Goal: Task Accomplishment & Management: Manage account settings

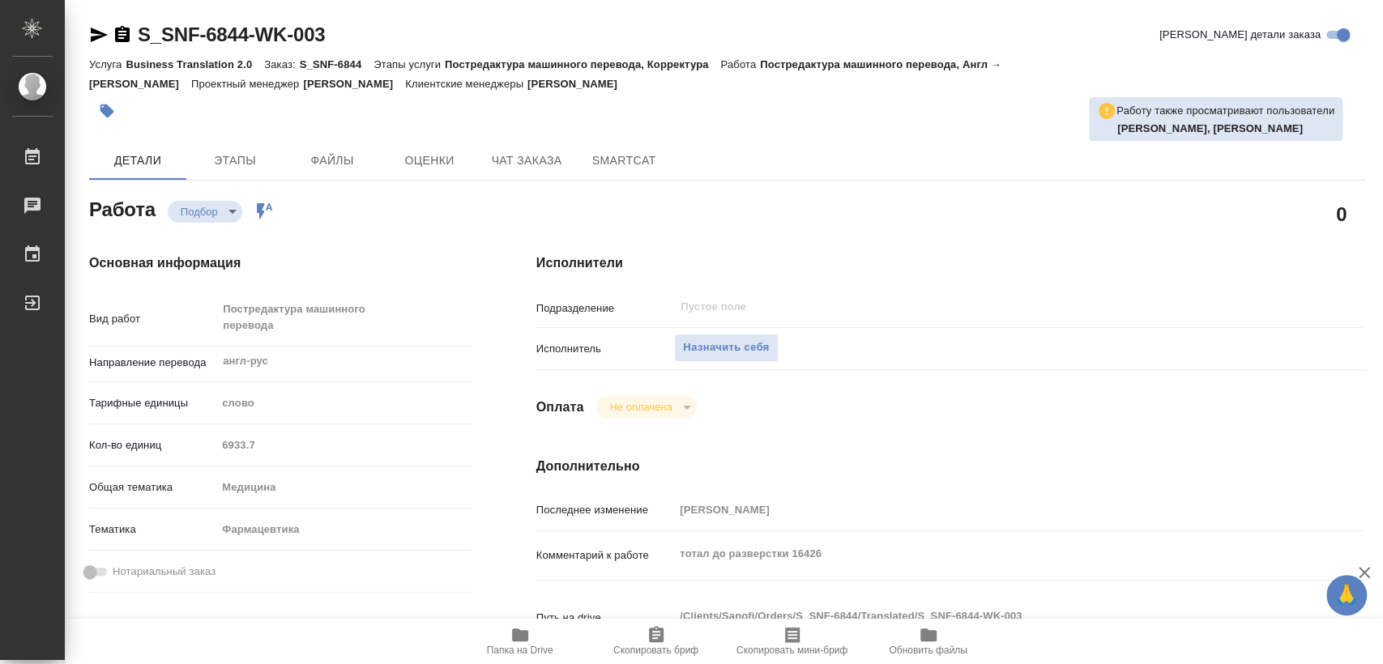
type textarea "x"
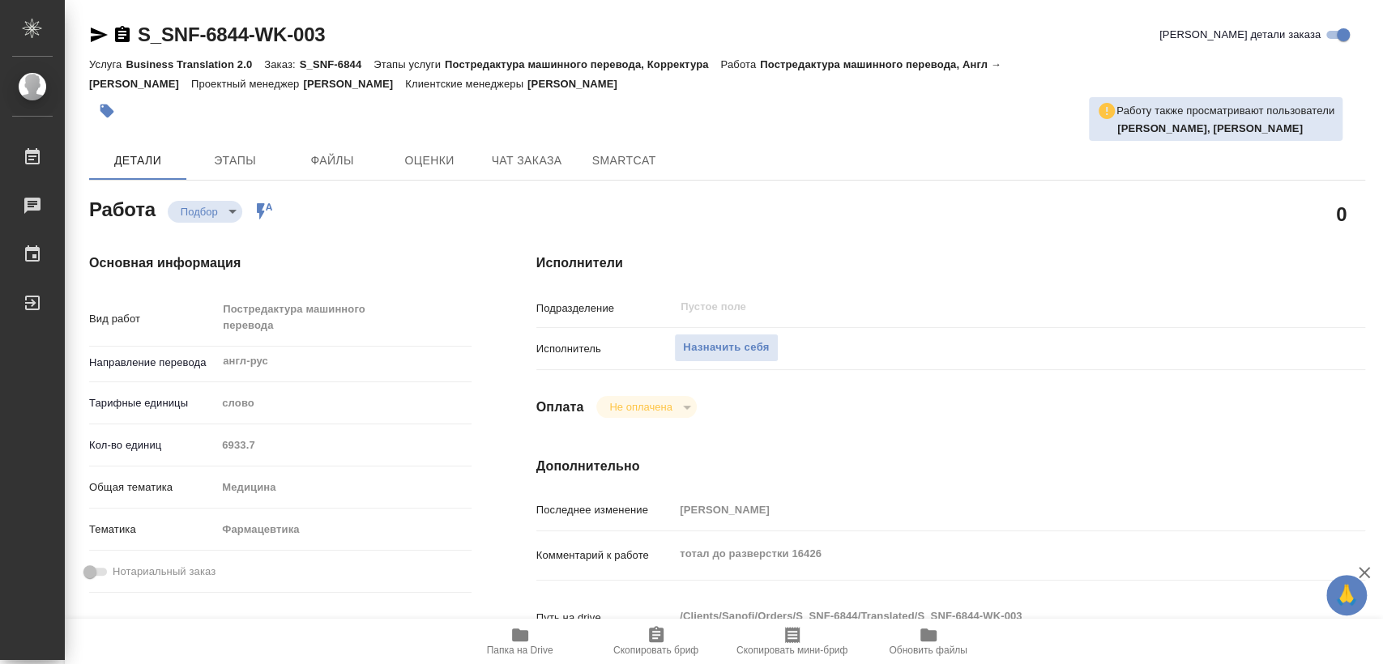
type textarea "x"
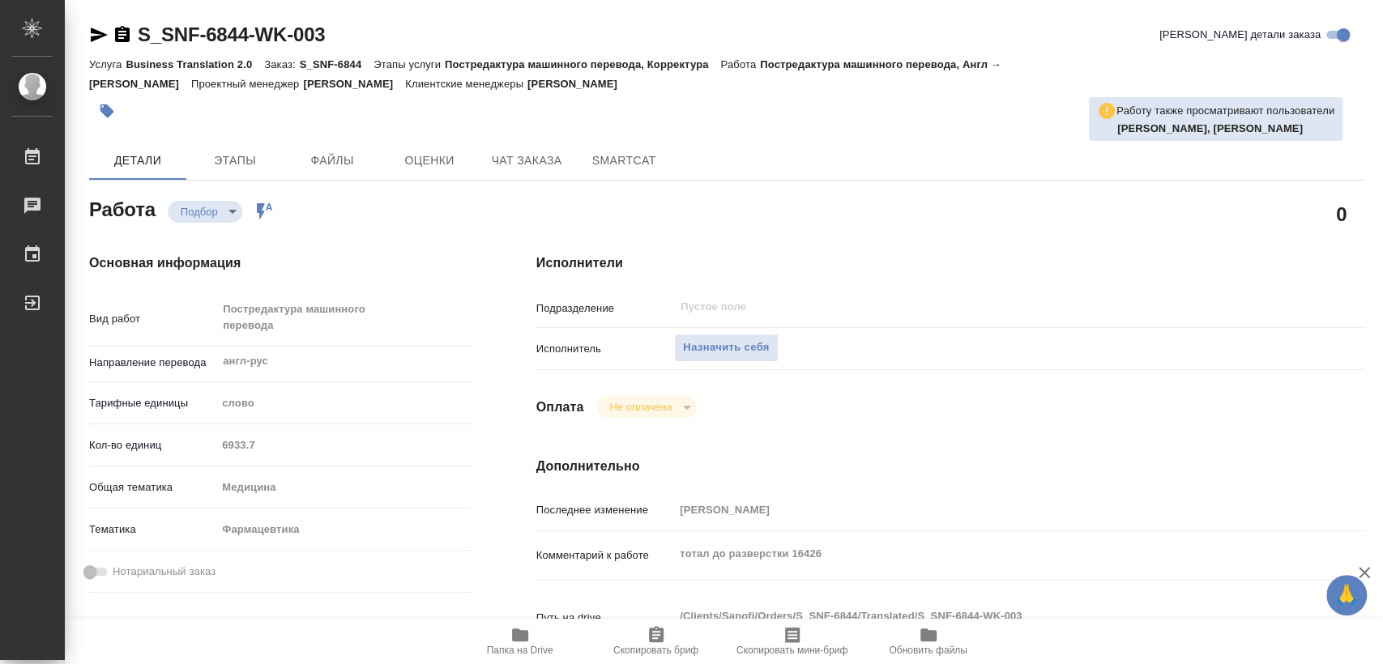
type textarea "x"
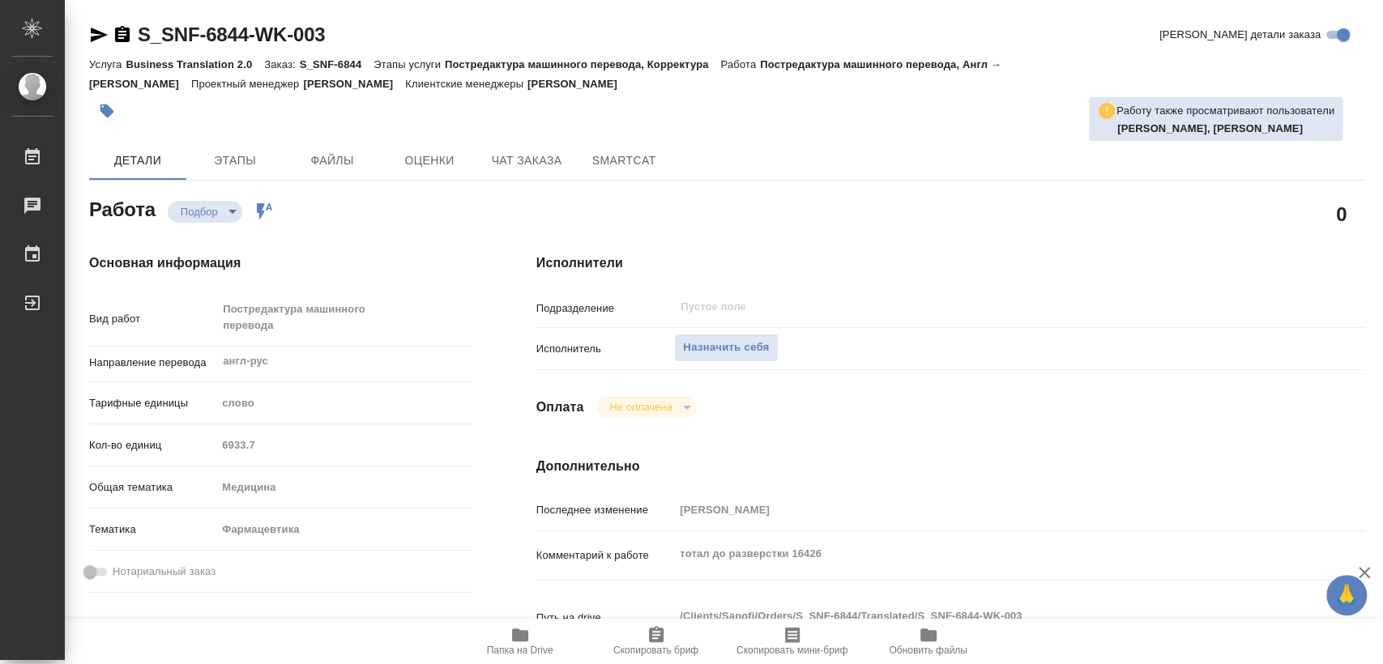
type textarea "x"
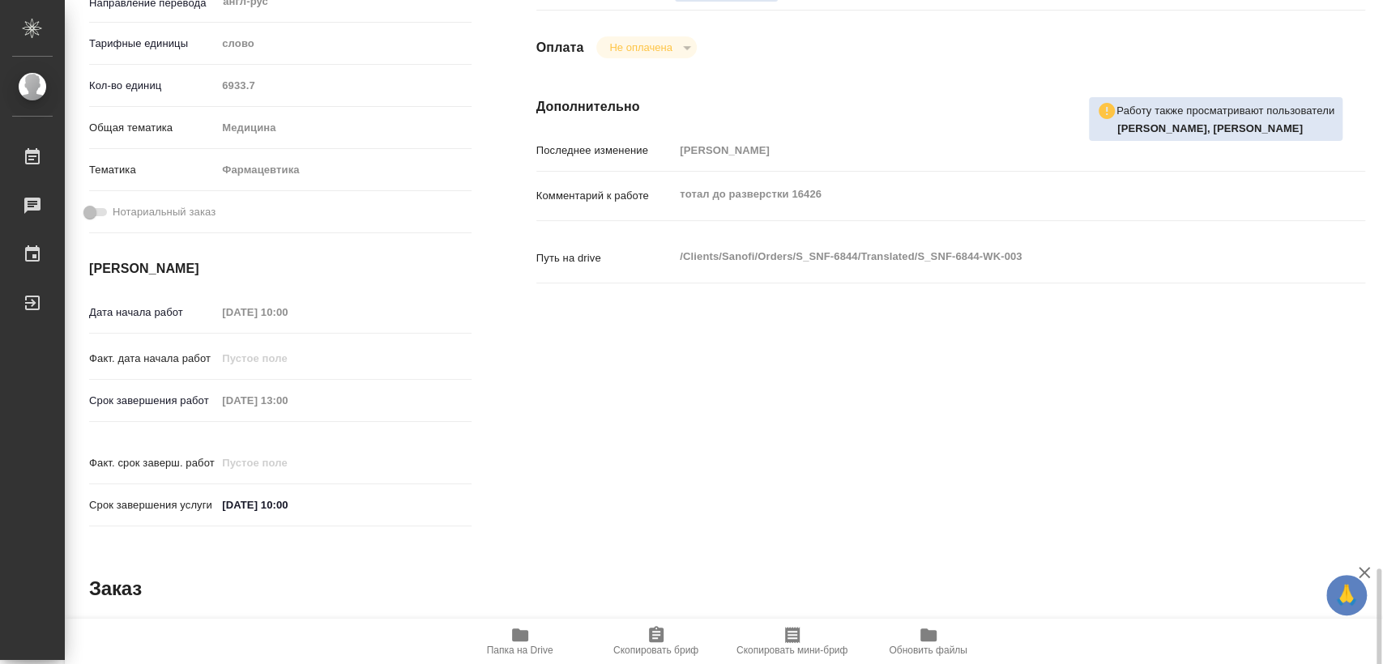
scroll to position [719, 0]
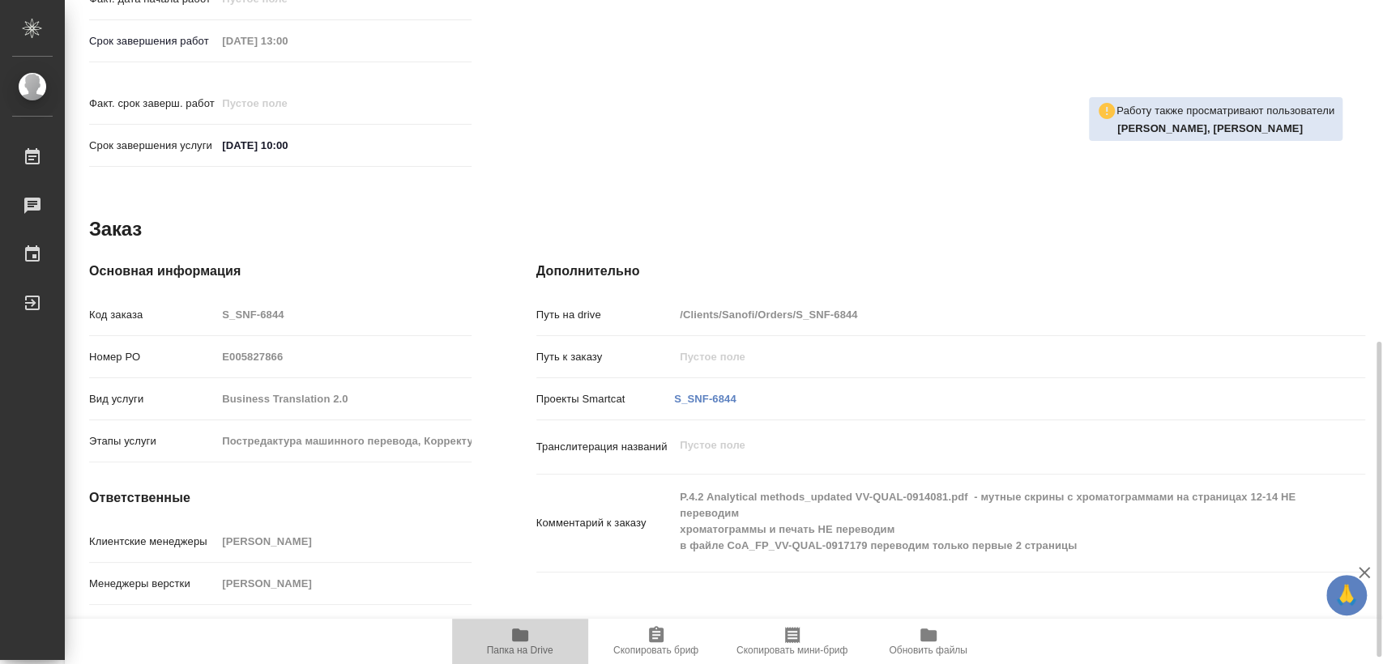
click at [527, 636] on icon "button" at bounding box center [519, 634] width 19 height 19
type textarea "x"
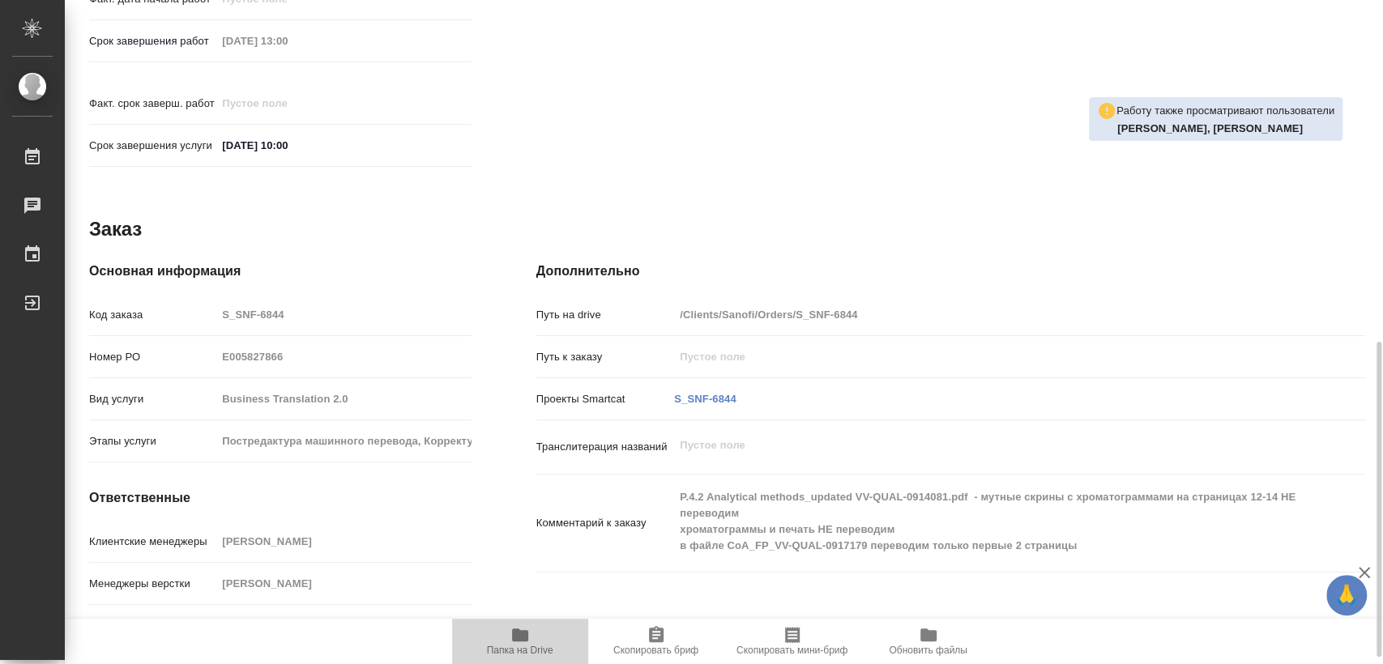
type textarea "x"
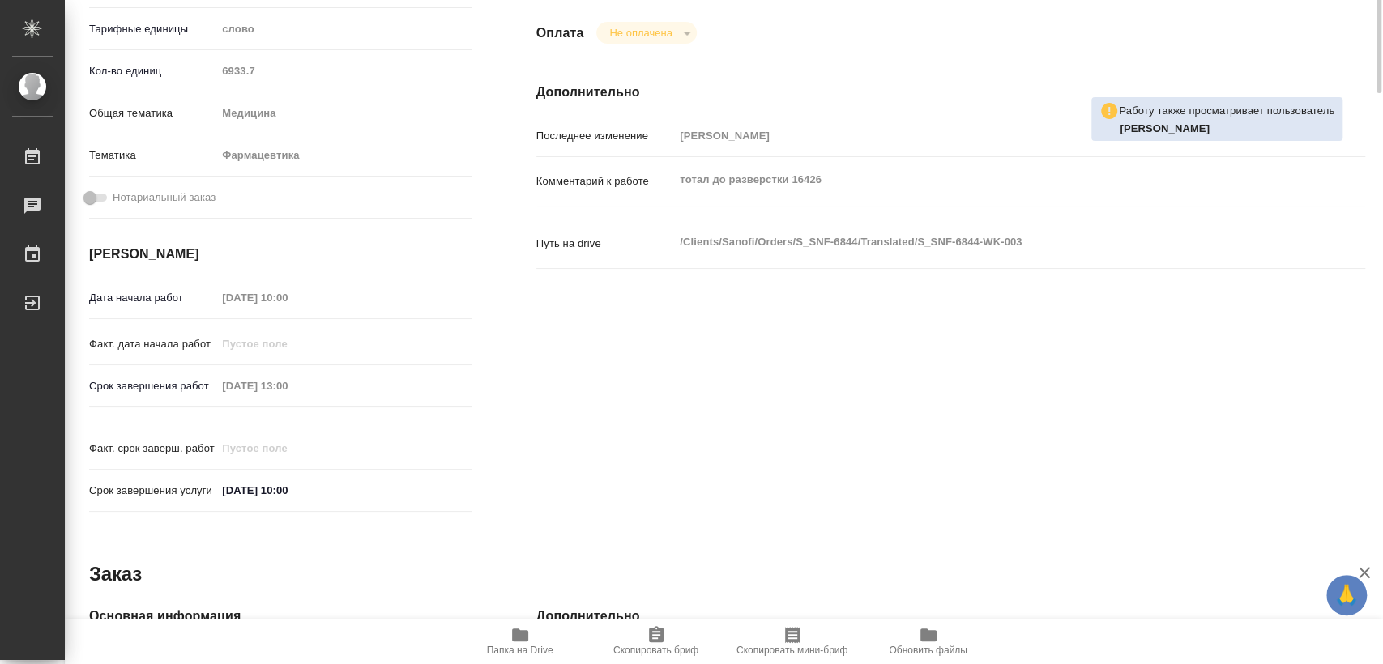
scroll to position [0, 0]
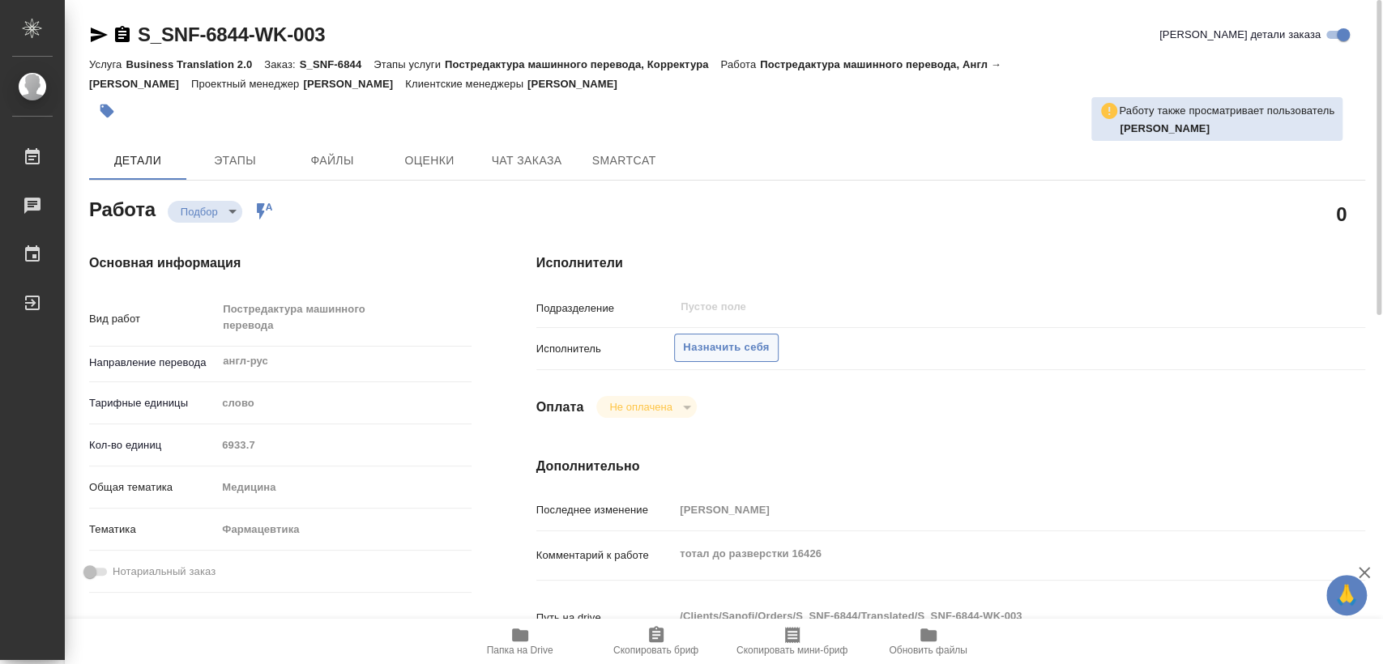
click at [713, 345] on span "Назначить себя" at bounding box center [726, 348] width 86 height 19
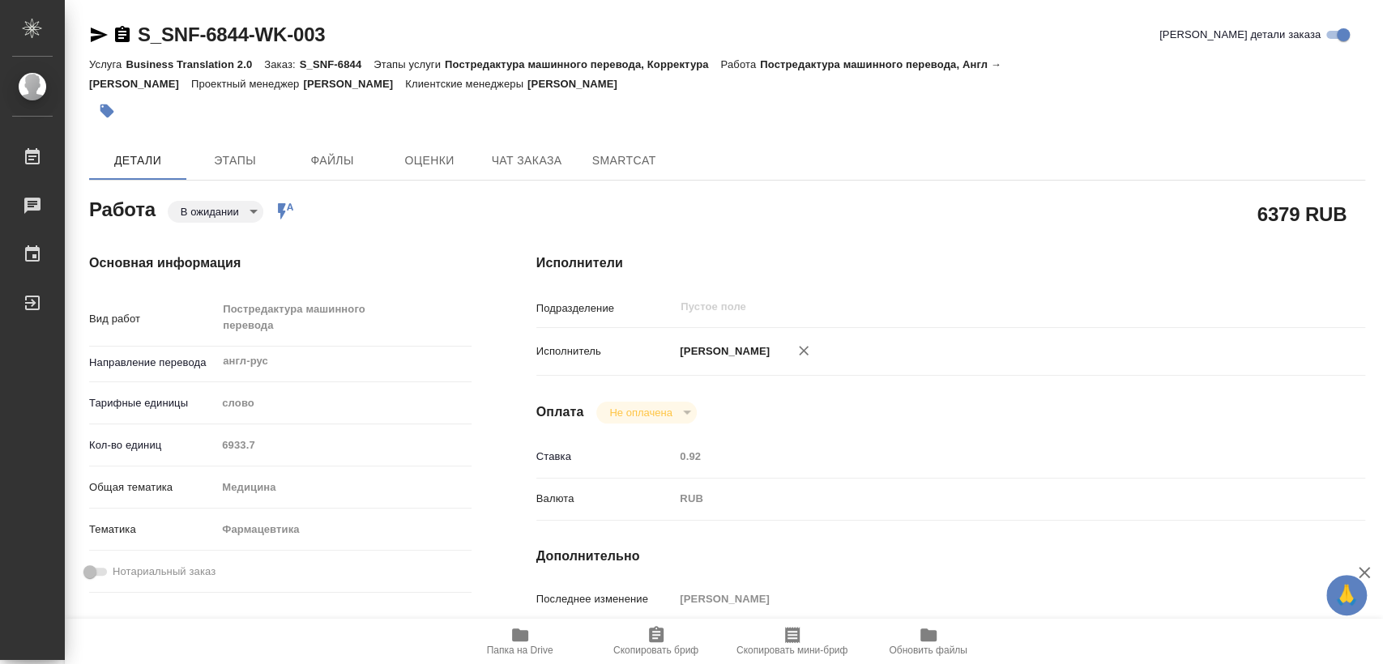
type textarea "x"
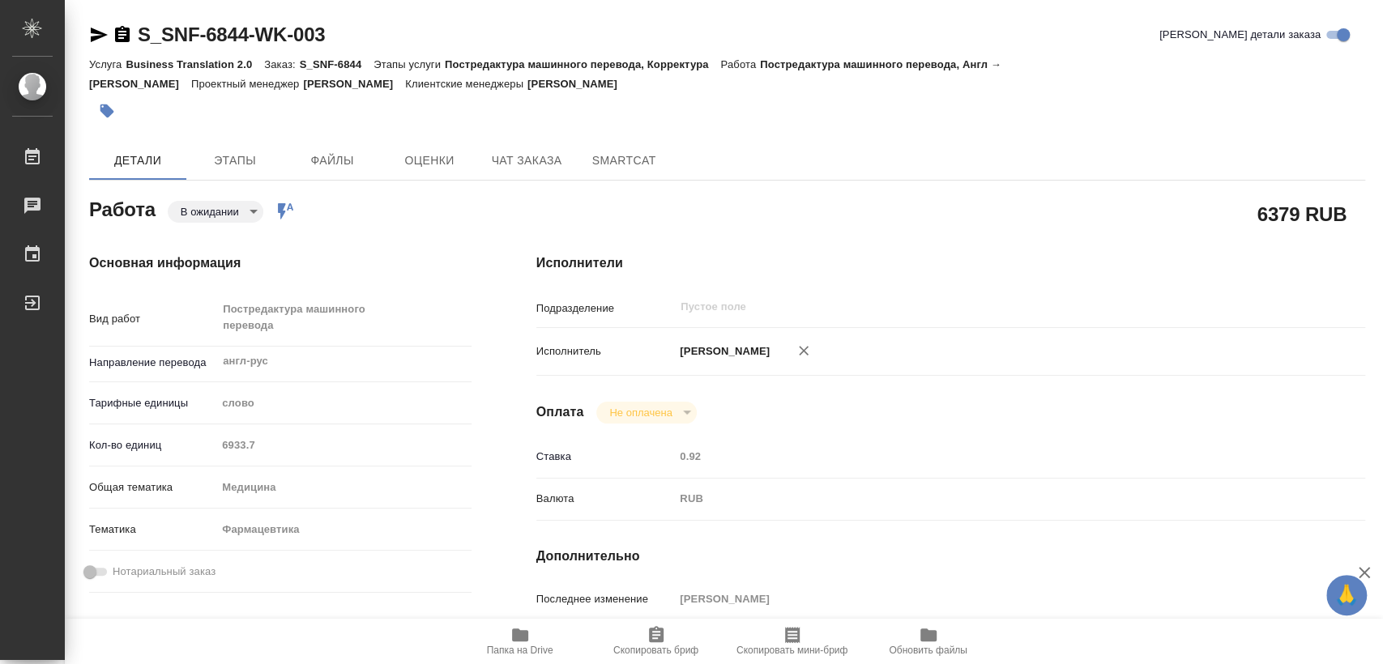
type textarea "x"
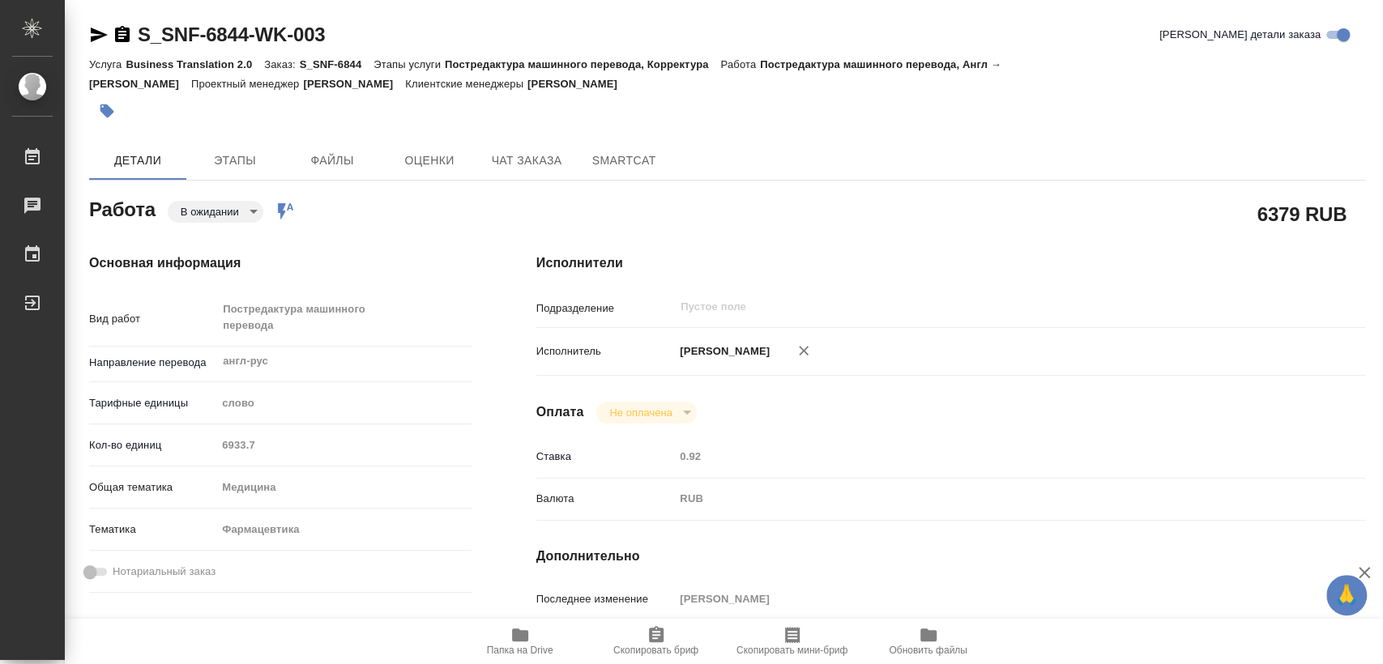
type textarea "x"
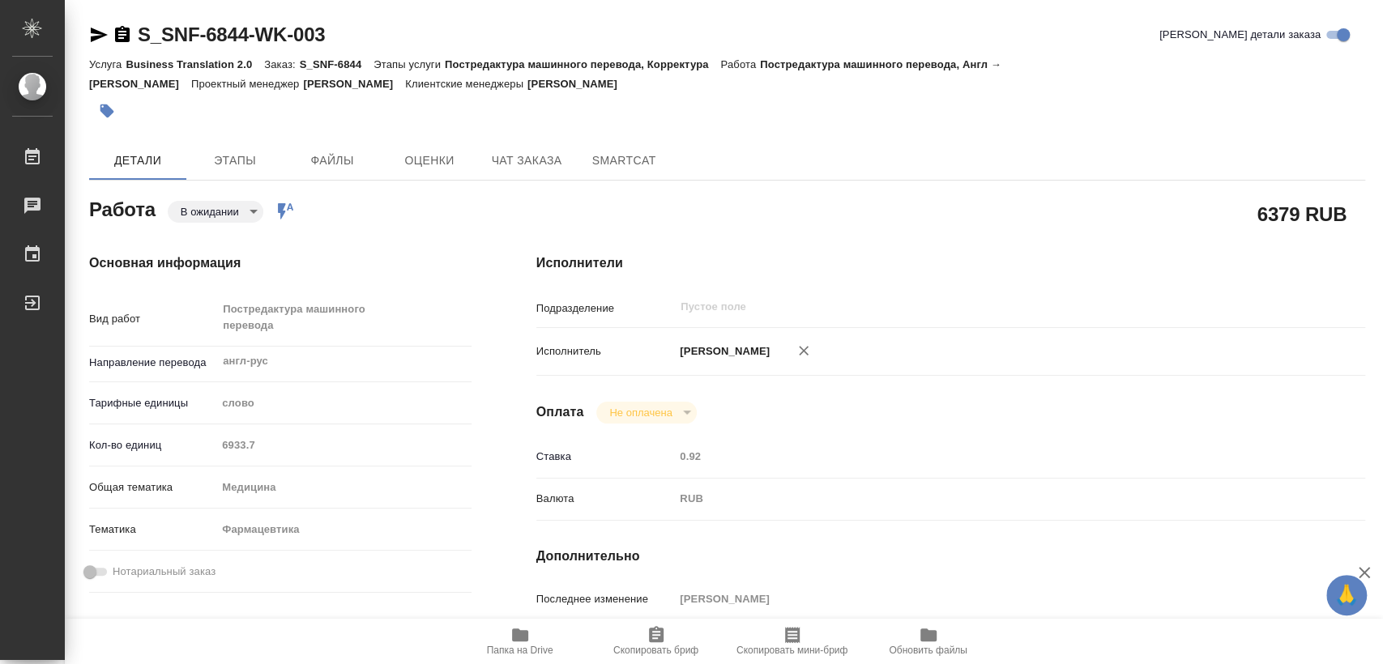
click at [246, 211] on body "🙏 .cls-1 fill:#fff; AWATERA [PERSON_NAME] 0 Чаты График Выйти S_SNF-6844-WK-003…" at bounding box center [691, 332] width 1383 height 664
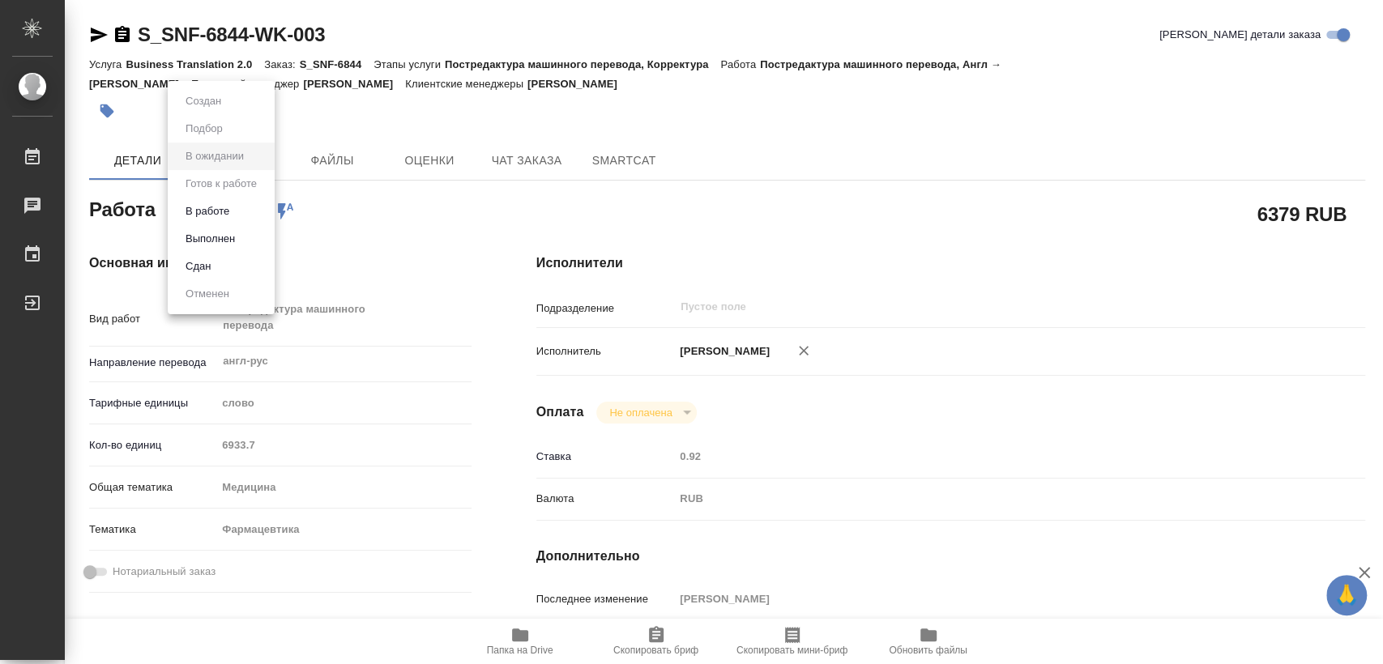
click at [240, 215] on li "В работе" at bounding box center [221, 212] width 107 height 28
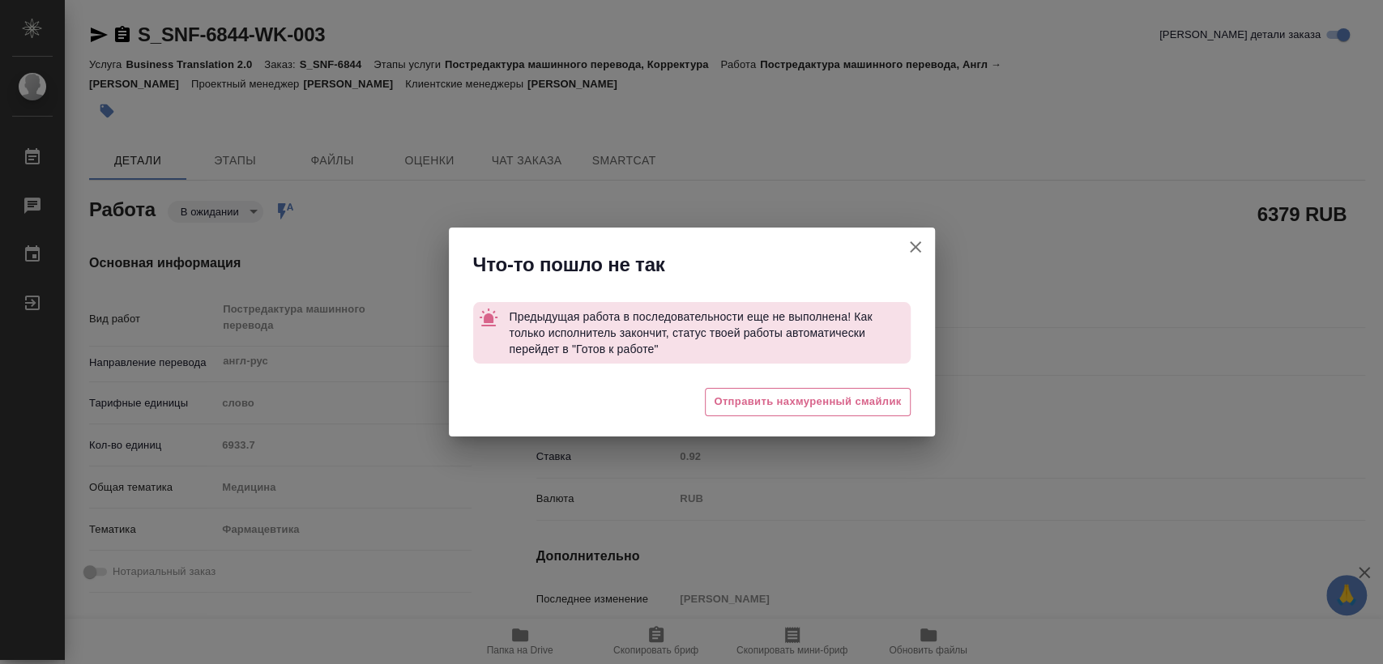
type textarea "x"
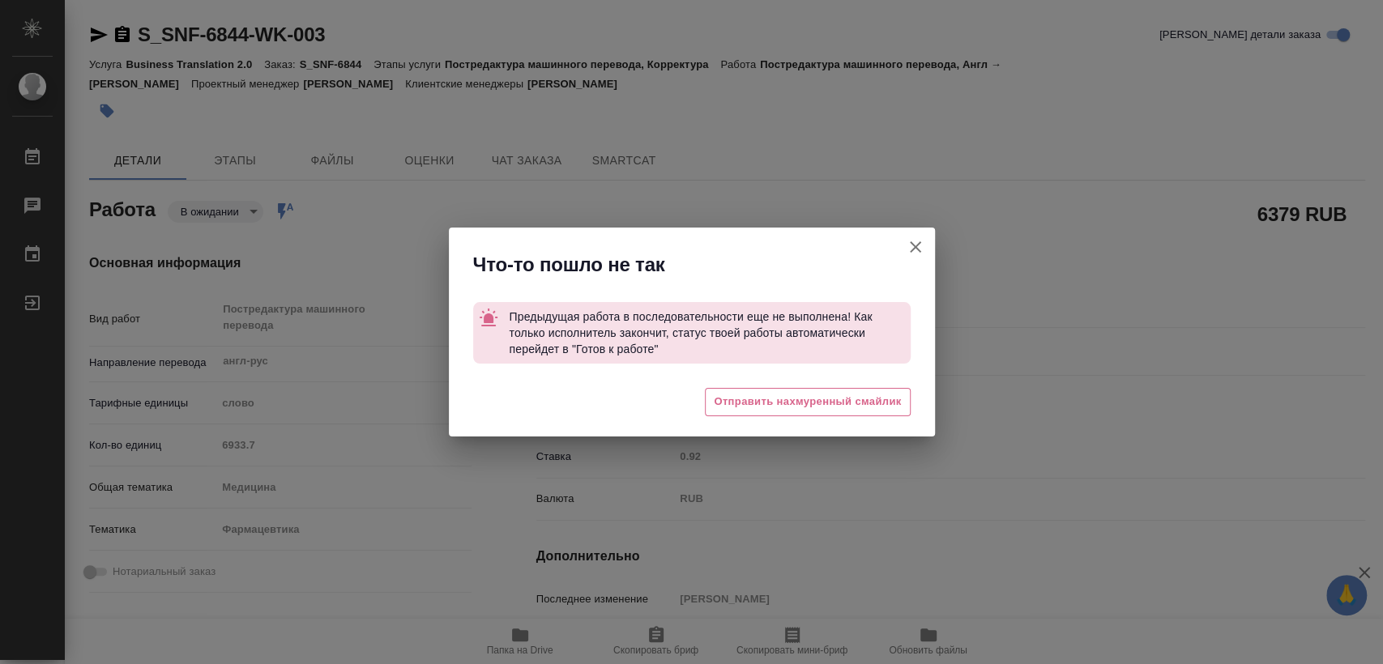
click at [913, 241] on icon "button" at bounding box center [915, 246] width 19 height 19
type textarea "x"
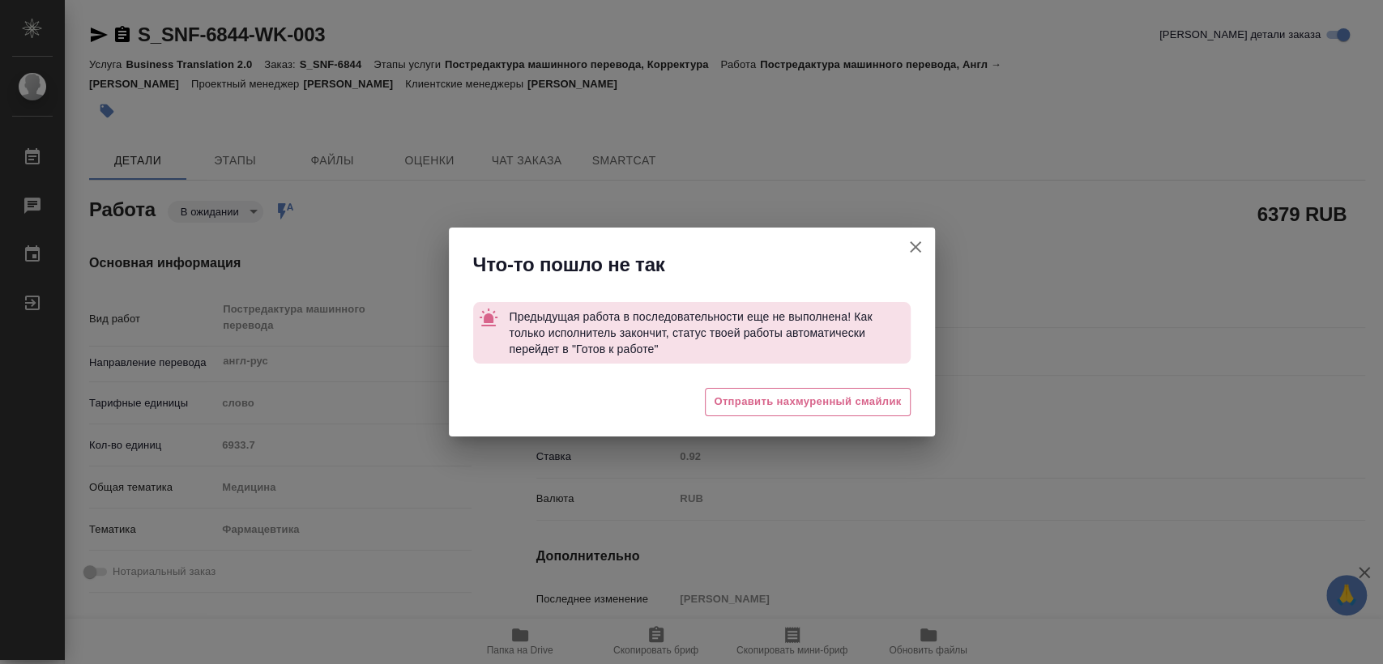
type textarea "x"
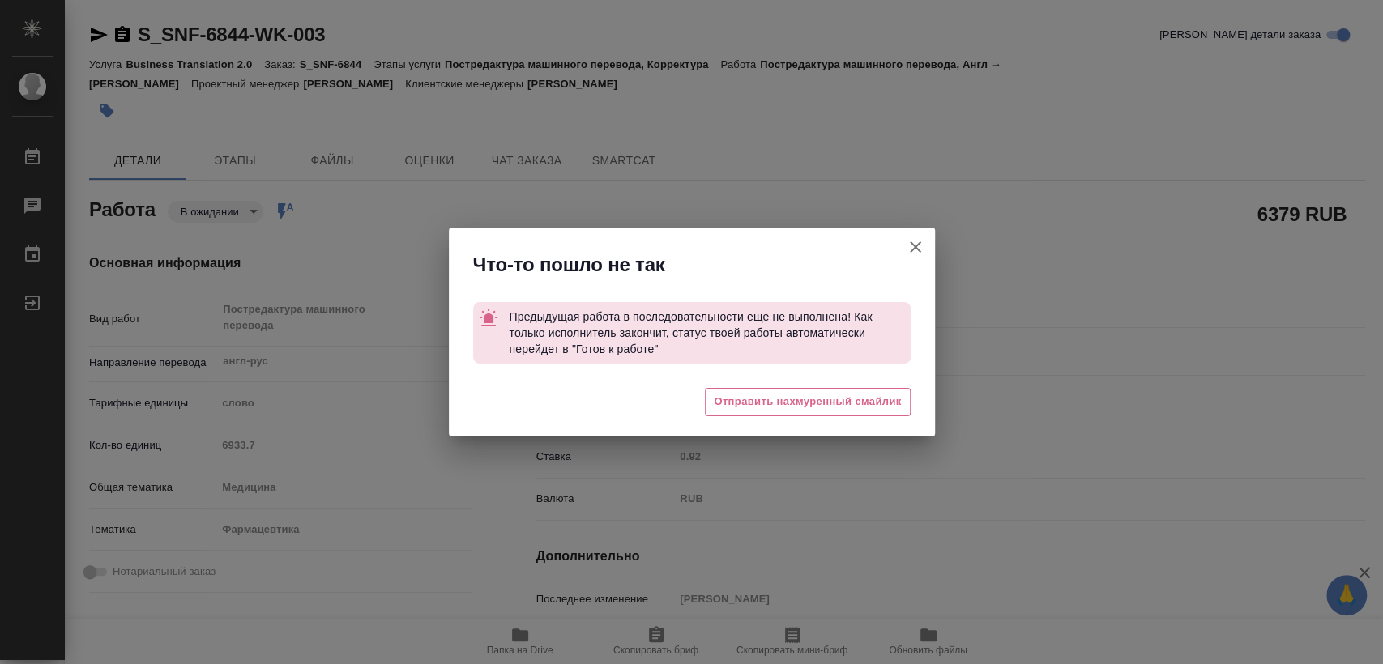
type textarea "x"
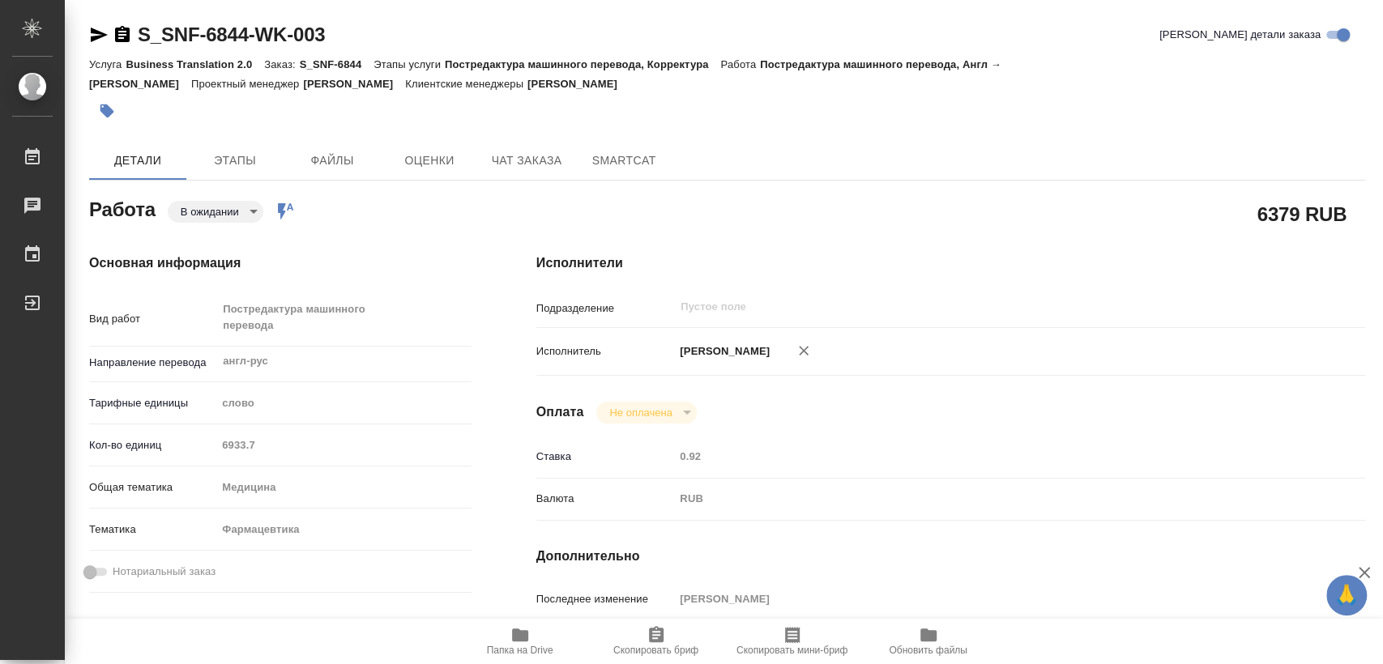
type textarea "x"
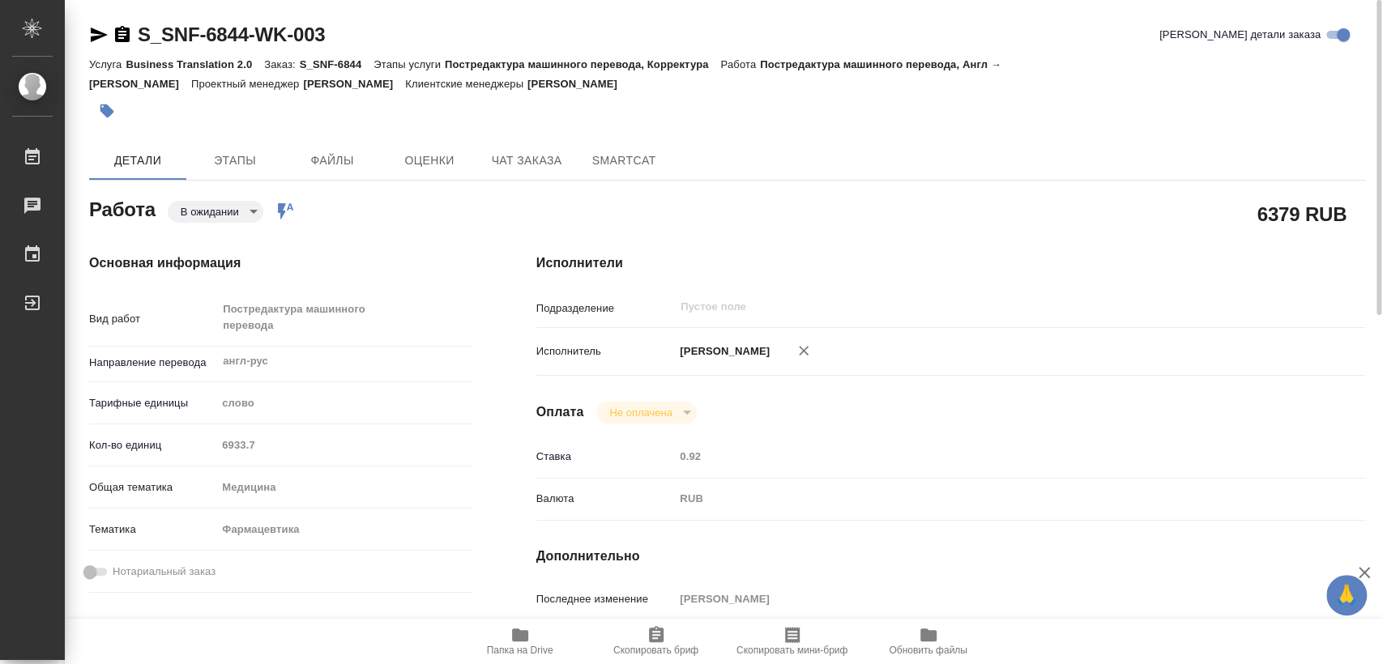
click at [120, 36] on icon "button" at bounding box center [122, 34] width 15 height 16
click at [125, 41] on icon "button" at bounding box center [122, 34] width 15 height 16
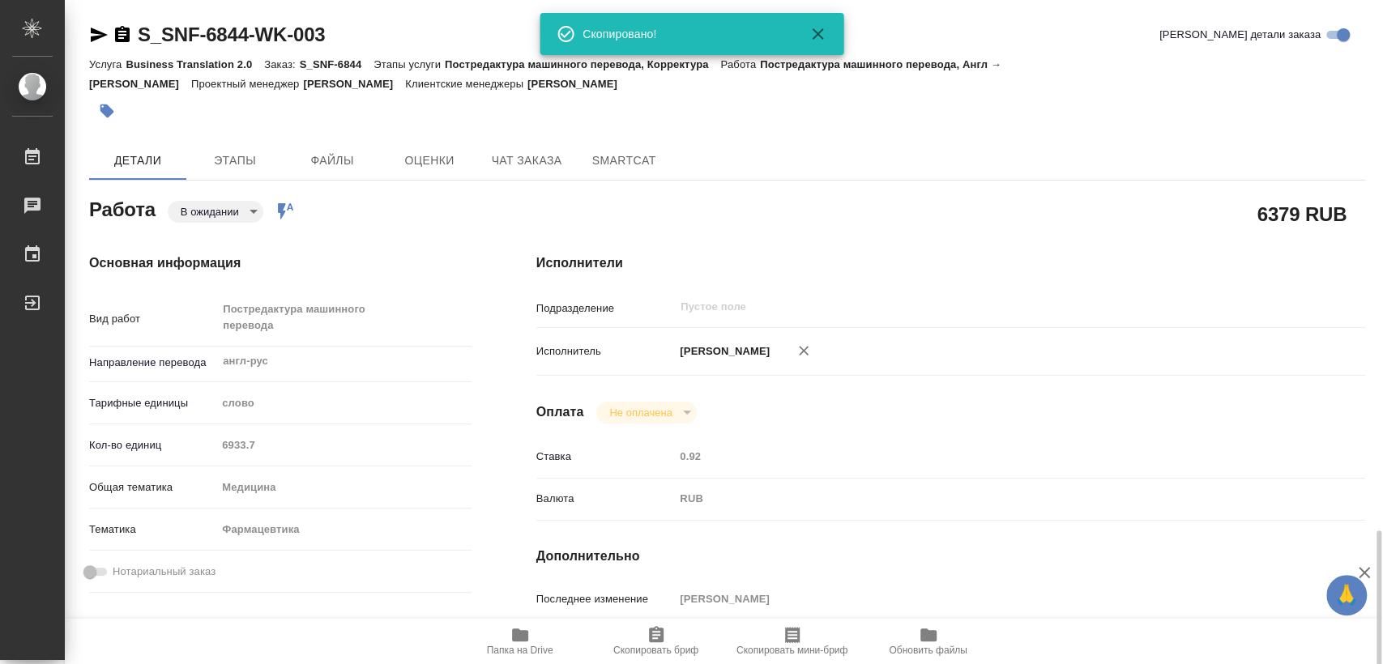
scroll to position [450, 0]
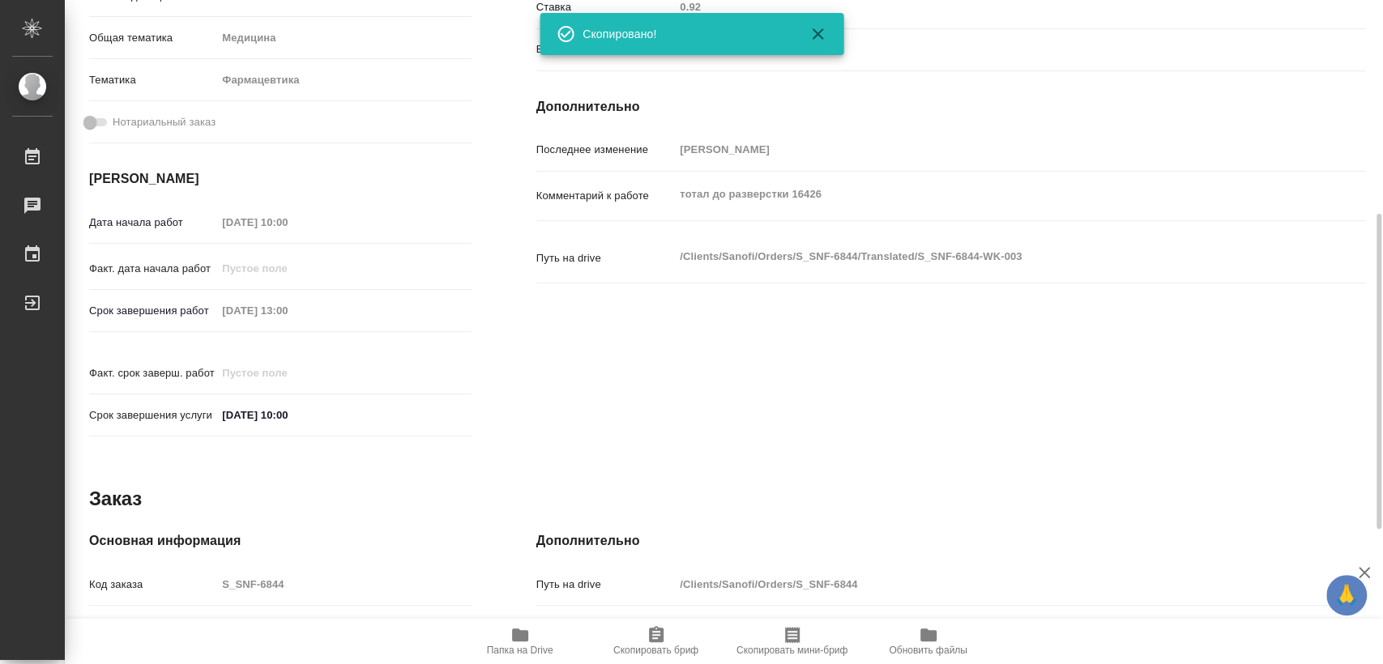
click at [117, 310] on div "Срок завершения работ [DATE] 13:00" at bounding box center [280, 310] width 382 height 28
